Goal: Feedback & Contribution: Submit feedback/report problem

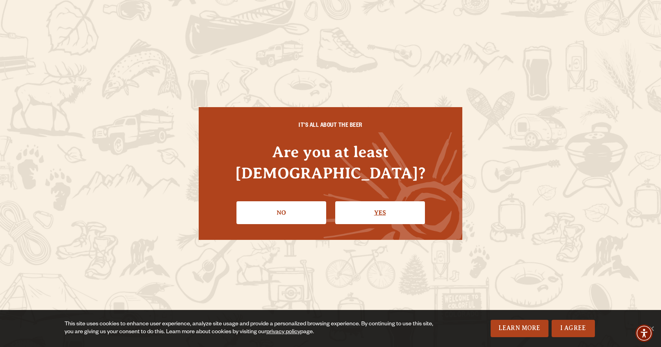
click at [359, 201] on link "Yes" at bounding box center [380, 212] width 90 height 23
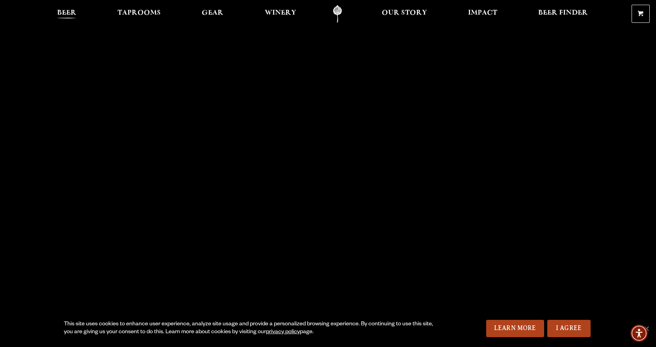
click at [62, 14] on span "Beer" at bounding box center [66, 13] width 19 height 6
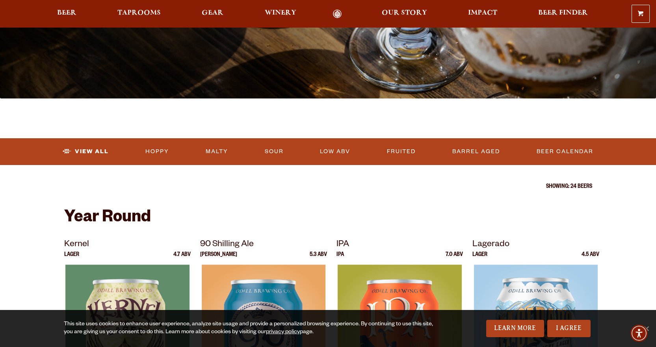
scroll to position [118, 0]
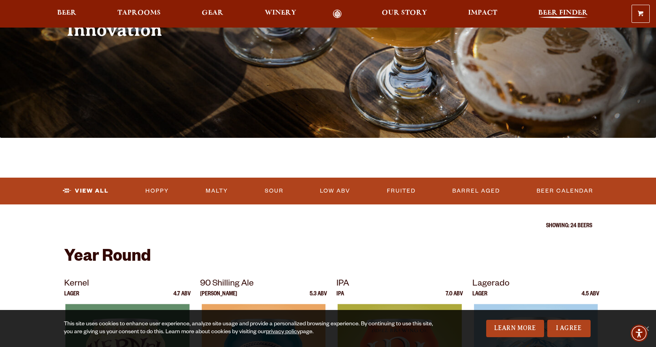
click at [554, 12] on span "Beer Finder" at bounding box center [563, 13] width 50 height 6
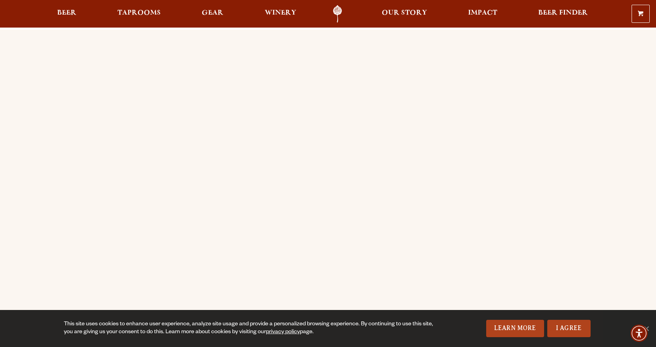
click at [36, 186] on div "Order Online Order Odell beer or OBC Wine online for delivery or pick-up from a…" at bounding box center [328, 312] width 656 height 565
click at [34, 46] on div "Order Online Order Odell beer or OBC Wine online for delivery or pick-up from a…" at bounding box center [328, 312] width 656 height 565
click at [406, 16] on span "Our Story" at bounding box center [403, 13] width 45 height 6
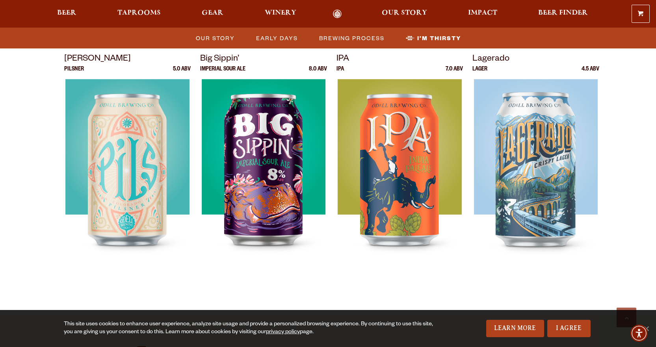
scroll to position [2323, 0]
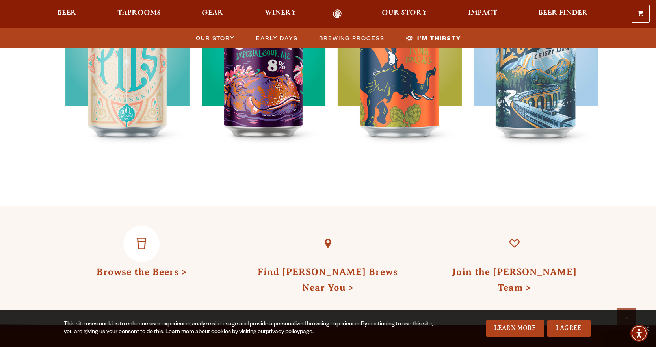
click at [128, 267] on link "Browse the Beers" at bounding box center [141, 272] width 90 height 10
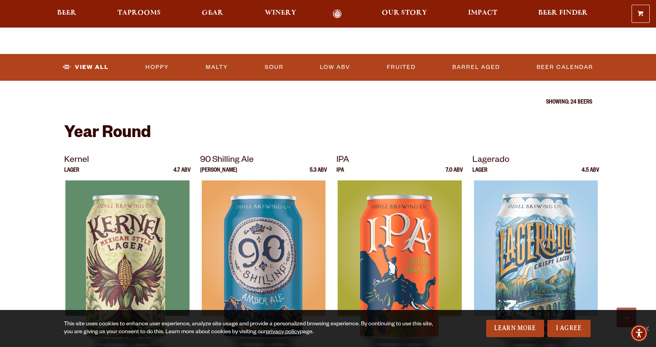
scroll to position [236, 0]
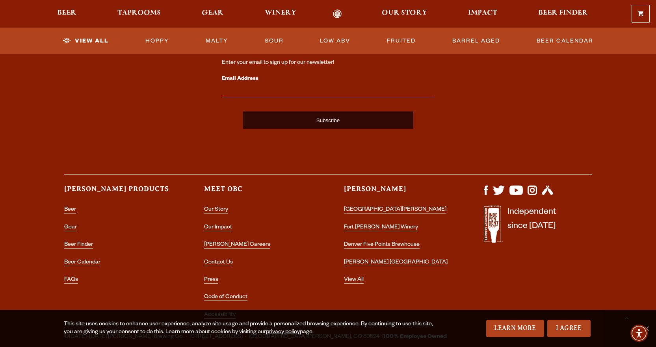
scroll to position [1997, 0]
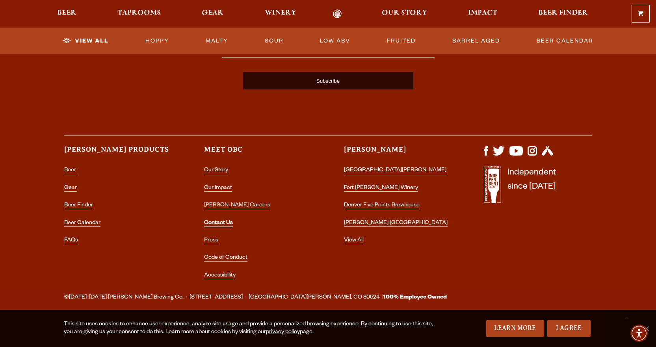
click at [221, 221] on link "Contact Us" at bounding box center [218, 223] width 29 height 7
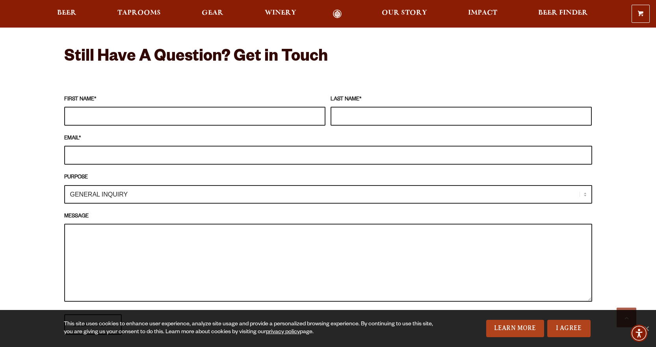
scroll to position [669, 0]
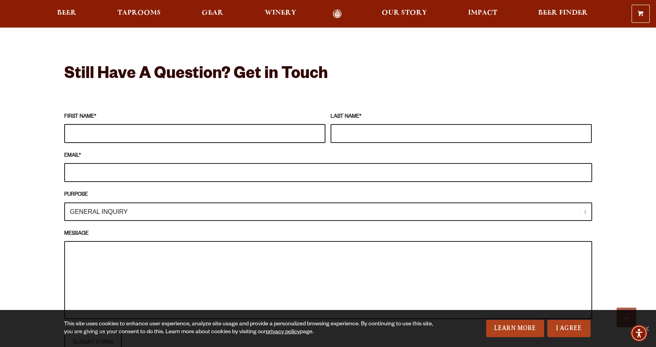
click at [90, 124] on input "FIRST NAME *" at bounding box center [194, 133] width 261 height 19
type input "[PERSON_NAME]"
type input "Hood"
drag, startPoint x: 137, startPoint y: 162, endPoint x: 13, endPoint y: 160, distance: 123.2
click at [13, 160] on div "Frequently Asked Questions What’s Your Shipping & Exchange Policy? Shipping: Ou…" at bounding box center [328, 184] width 656 height 999
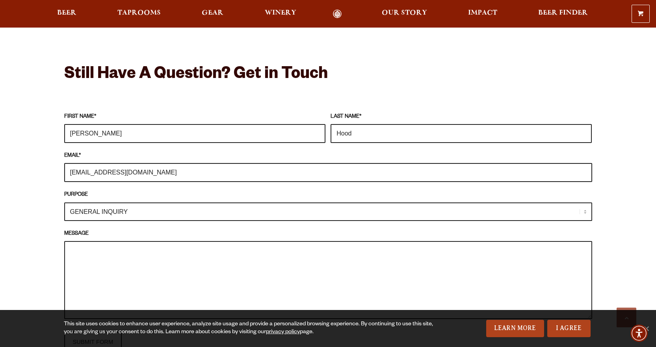
type input "[EMAIL_ADDRESS][DOMAIN_NAME]"
click at [494, 202] on select "GENERAL INQUIRY TAPROOM / BREWERY WINERY BOOK A TOUR MEDIA INQUIRY GEAR SHOP [P…" at bounding box center [328, 211] width 528 height 19
select select "DISTRIBUTOR / ACCOUNT INQUIRY"
click at [64, 202] on select "GENERAL INQUIRY TAPROOM / BREWERY WINERY BOOK A TOUR MEDIA INQUIRY GEAR SHOP [P…" at bounding box center [328, 211] width 528 height 19
click at [130, 241] on textarea "MESSAGE" at bounding box center [328, 280] width 528 height 78
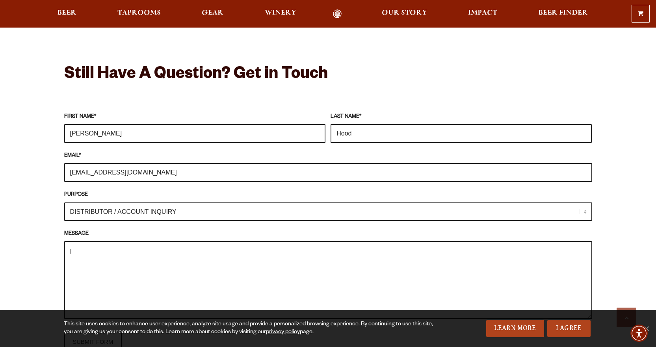
type textarea "I"
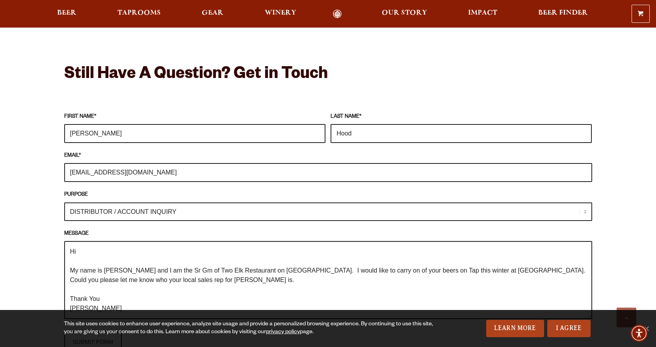
scroll to position [3, 0]
drag, startPoint x: 183, startPoint y: 257, endPoint x: 193, endPoint y: 278, distance: 22.9
click at [193, 278] on textarea "Hi My name is [PERSON_NAME] and I am the Sr Gm of Two Elk Restaurant on [GEOGRA…" at bounding box center [328, 280] width 528 height 78
click at [188, 255] on textarea "Hi My name is [PERSON_NAME] and I am the Sr Gm of Two Elk Restaurant on [GEOGRA…" at bounding box center [328, 280] width 528 height 78
click at [340, 241] on textarea "Hi My name is [PERSON_NAME] and I am the Sr GM of Two Elk Restaurant on [GEOGRA…" at bounding box center [328, 280] width 528 height 78
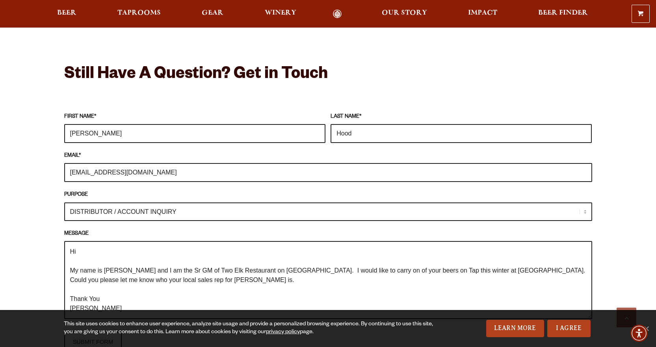
click at [368, 252] on textarea "Hi My name is [PERSON_NAME] and I am the Sr GM of Two Elk Restaurant on [GEOGRA…" at bounding box center [328, 280] width 528 height 78
drag, startPoint x: 319, startPoint y: 255, endPoint x: 318, endPoint y: 266, distance: 11.4
click at [318, 266] on textarea "Hi My name is [PERSON_NAME] and I am the Sr GM of Two Elk Restaurant on [GEOGRA…" at bounding box center [328, 280] width 528 height 78
click at [125, 265] on textarea "Hi My name is [PERSON_NAME] and I am the Sr GM of Two Elk Restaurant on [GEOGRA…" at bounding box center [328, 280] width 528 height 78
click at [113, 264] on textarea "Hi My name is [PERSON_NAME], and I am the Sr GM of Two Elk Restaurant on [GEOGR…" at bounding box center [328, 280] width 528 height 78
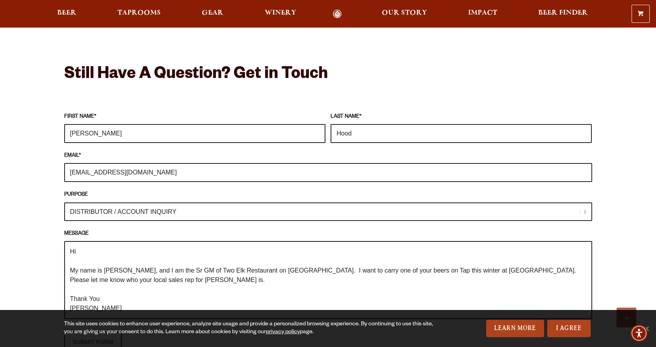
click at [172, 280] on textarea "Hi My name is [PERSON_NAME], and I am the Sr GM of Two Elk Restaurant on [GEOGR…" at bounding box center [328, 280] width 528 height 78
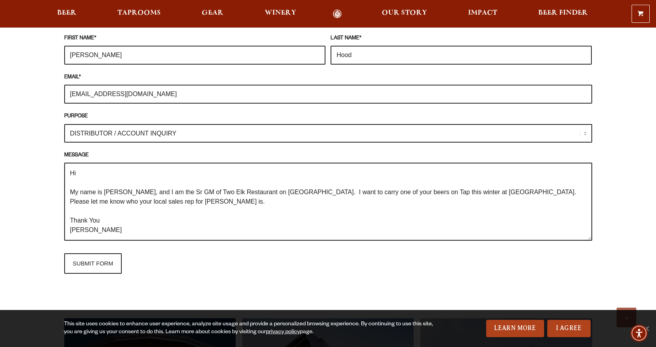
scroll to position [748, 0]
type textarea "Hi My name is [PERSON_NAME], and I am the Sr GM of Two Elk Restaurant on [GEOGR…"
click at [98, 257] on input "SUBMIT FORM" at bounding box center [93, 263] width 58 height 20
type input "Sending"
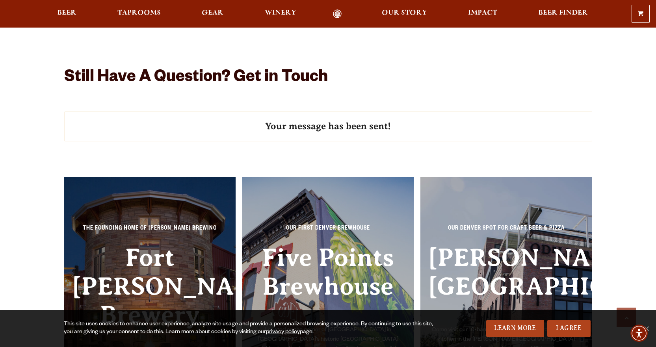
scroll to position [630, 0]
